Goal: Find specific page/section: Find specific page/section

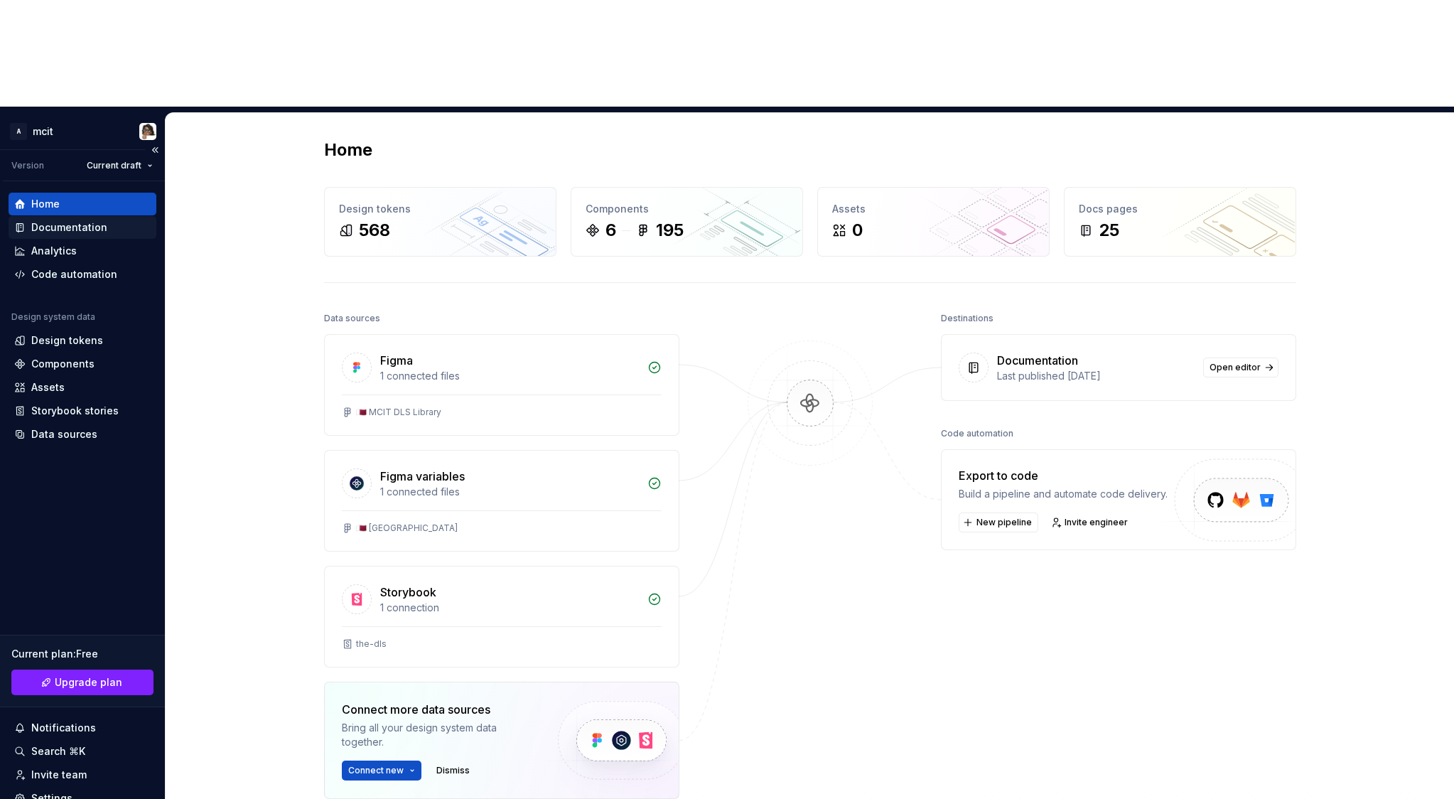
click at [65, 220] on div "Documentation" at bounding box center [69, 227] width 76 height 14
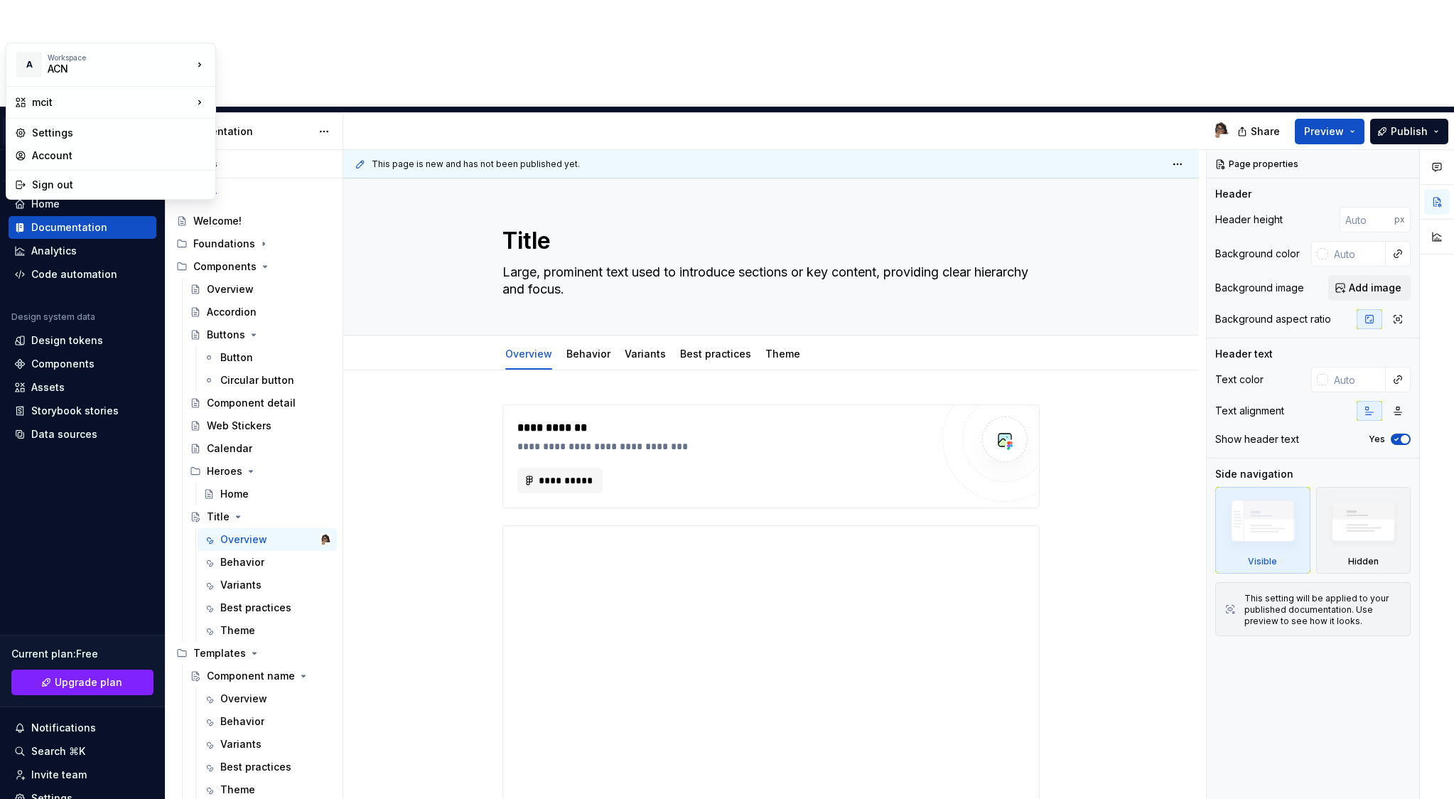
click at [46, 25] on html "A mcit Version Current draft Home Documentation Analytics Code automation Desig…" at bounding box center [727, 399] width 1454 height 799
type textarea "*"
click at [241, 86] on div "GOV Workspace" at bounding box center [285, 85] width 92 height 14
